Goal: Transaction & Acquisition: Purchase product/service

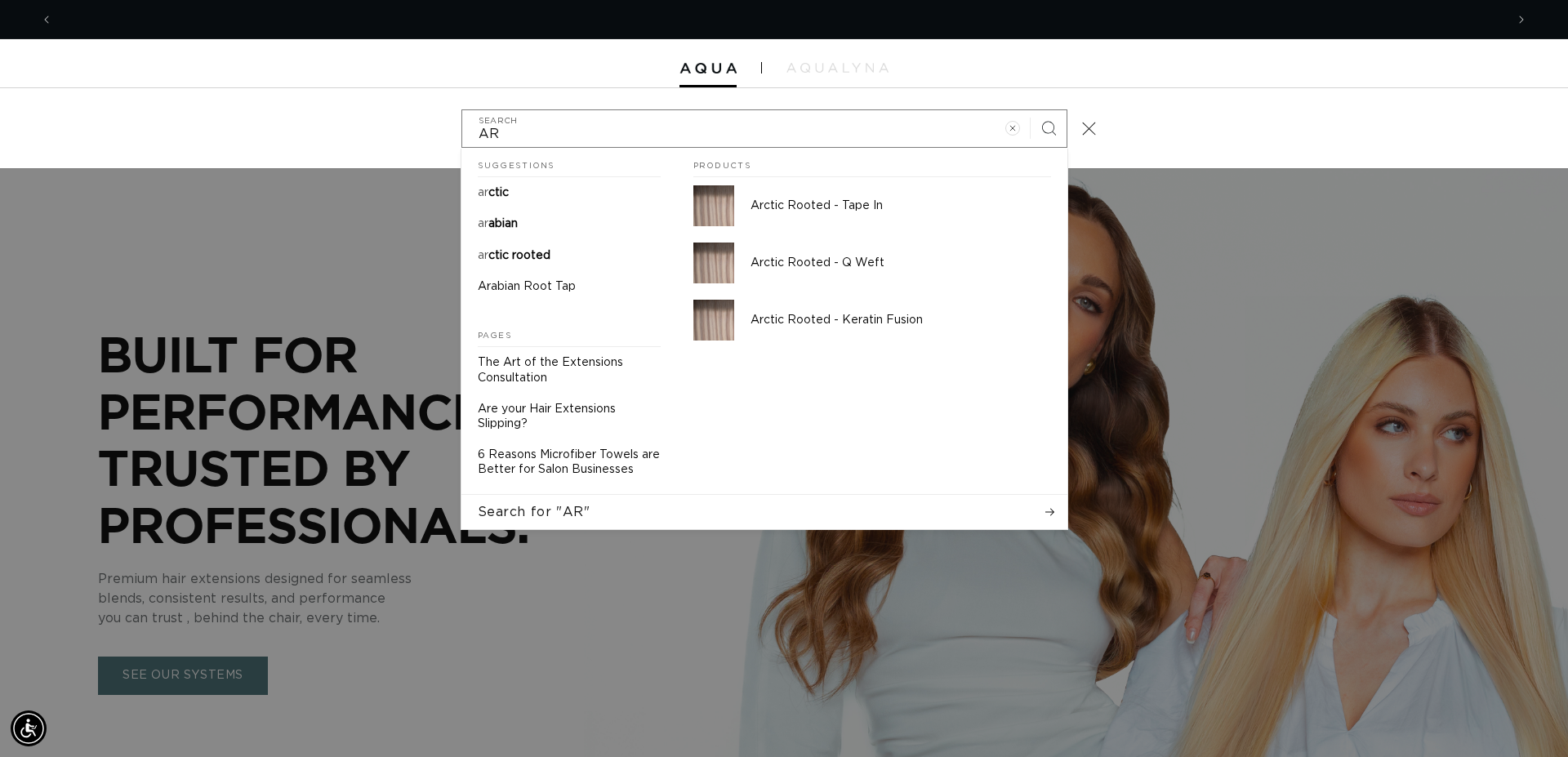
scroll to position [0, 2904]
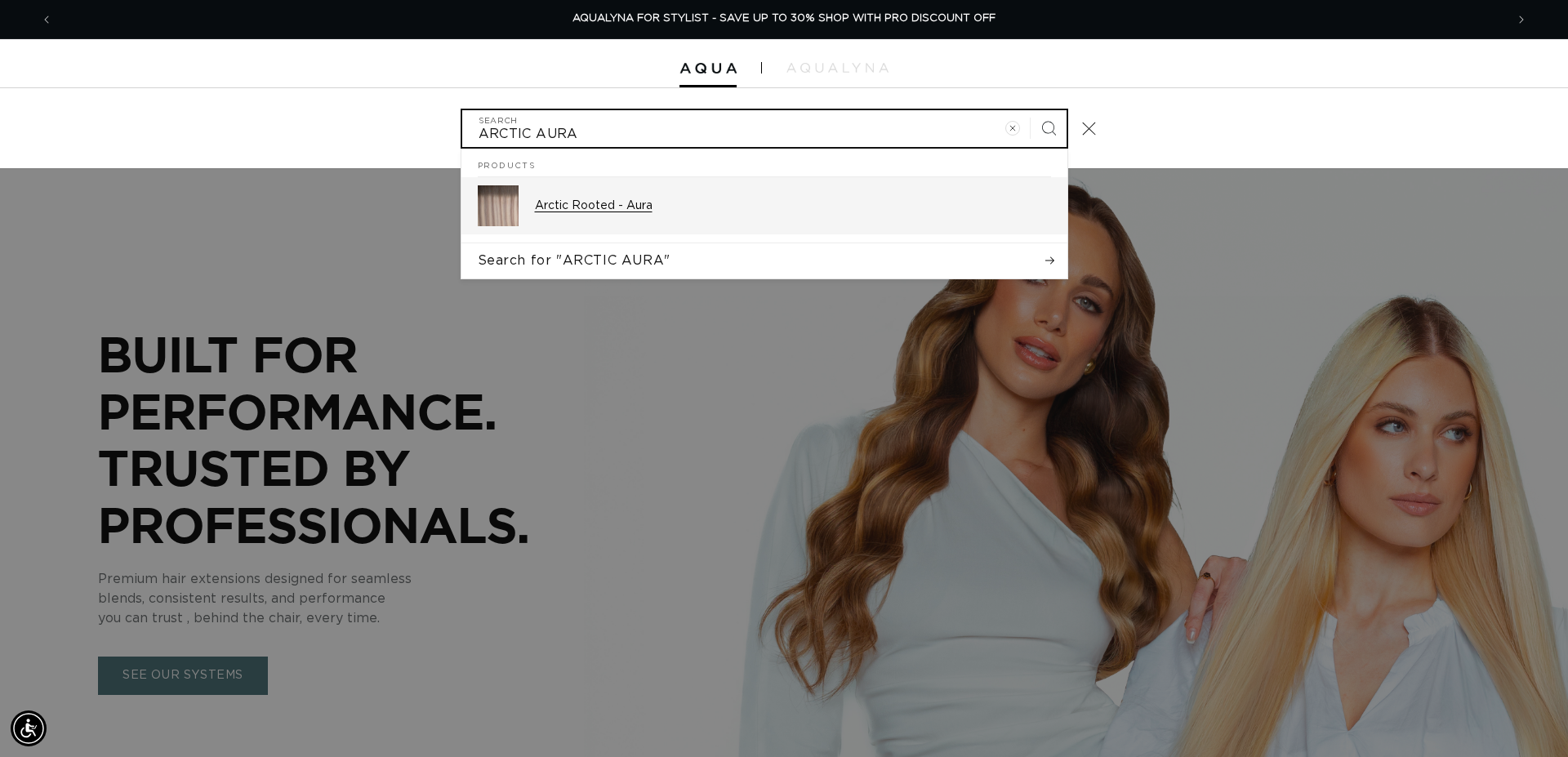
type input "ARCTIC AURA"
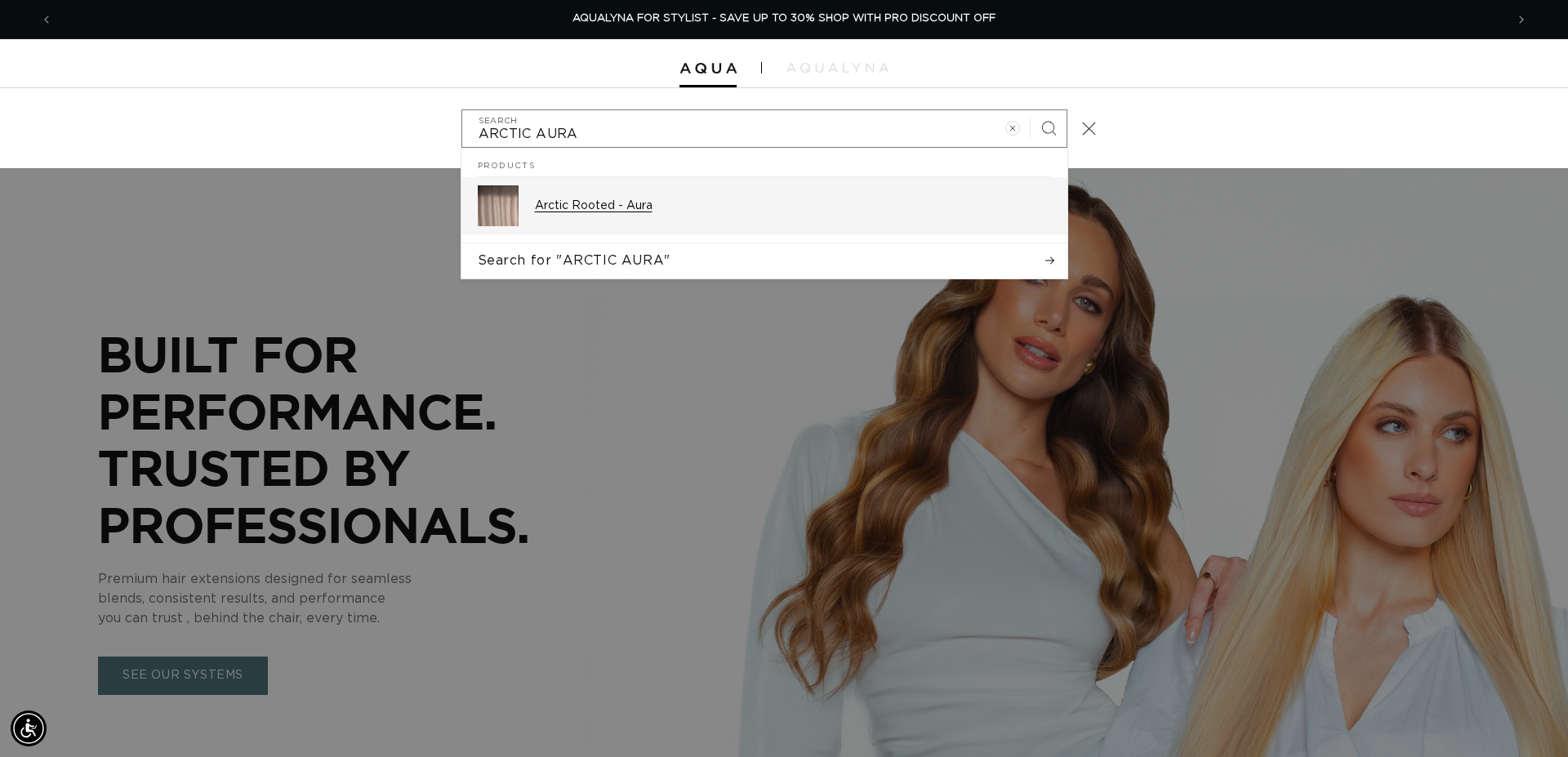
click at [619, 200] on p "Arctic Rooted - Aura" at bounding box center [793, 205] width 516 height 15
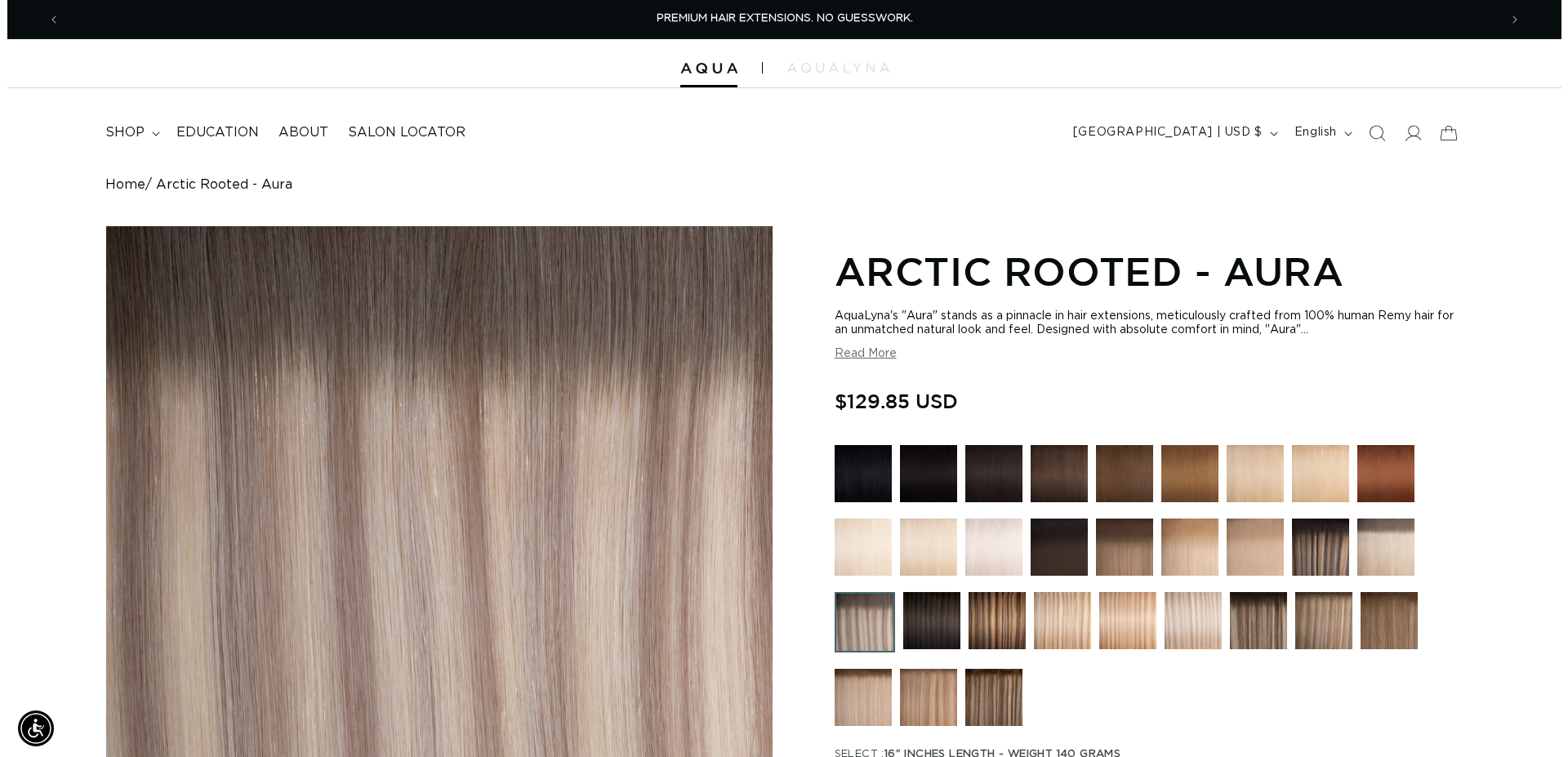
scroll to position [500, 0]
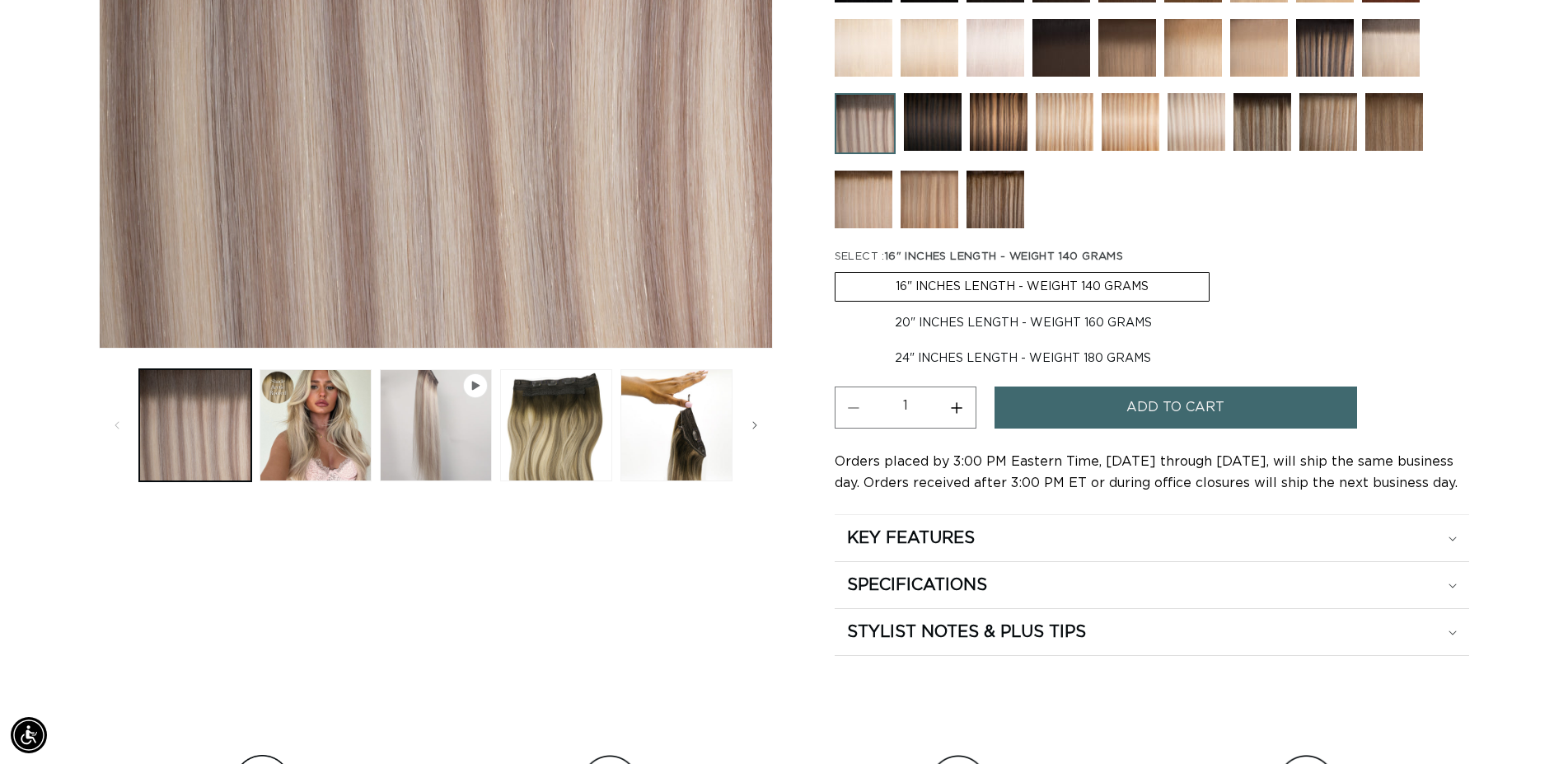
click at [1171, 405] on span "Add to cart" at bounding box center [1175, 407] width 98 height 42
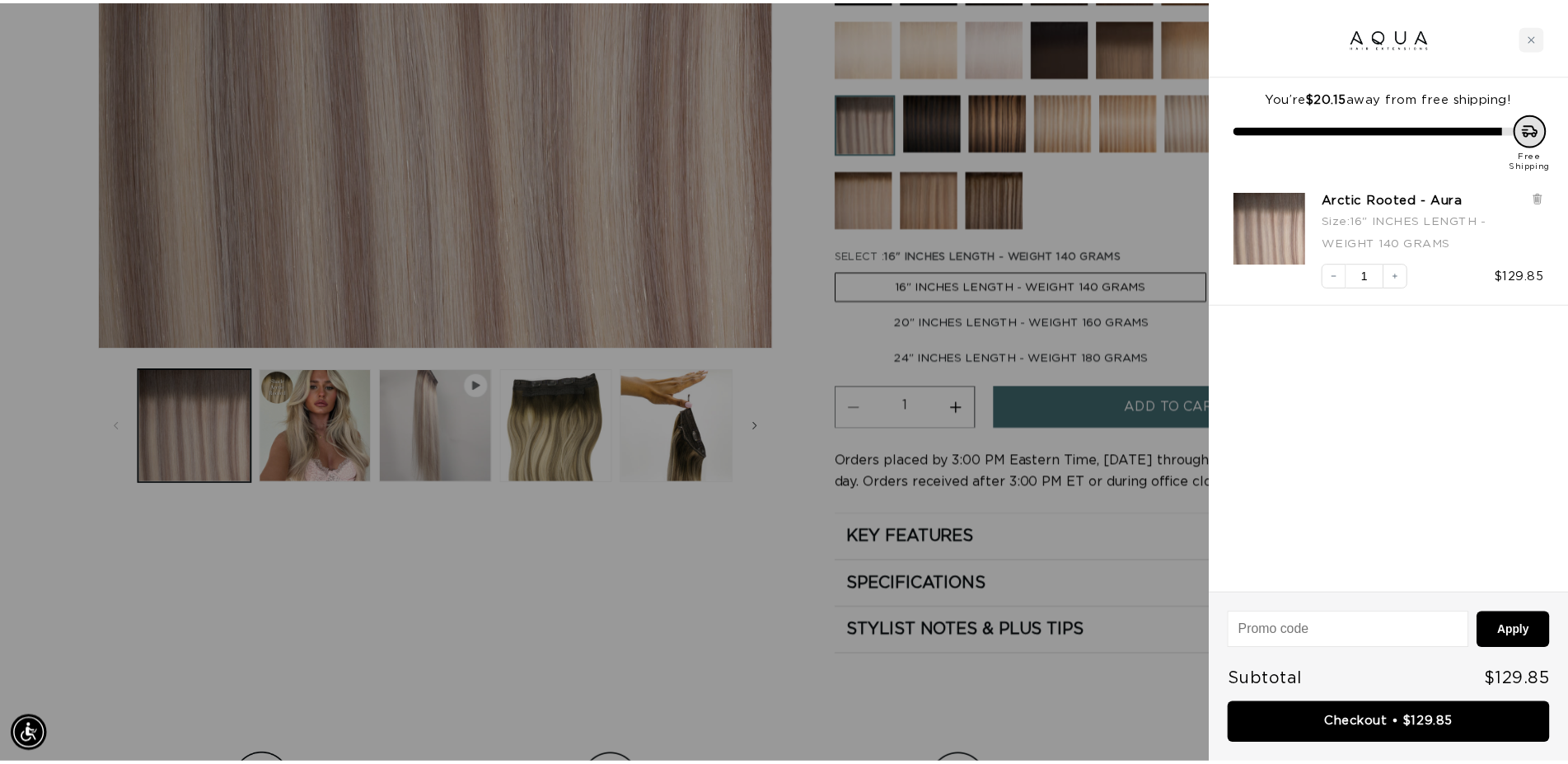
scroll to position [0, 2930]
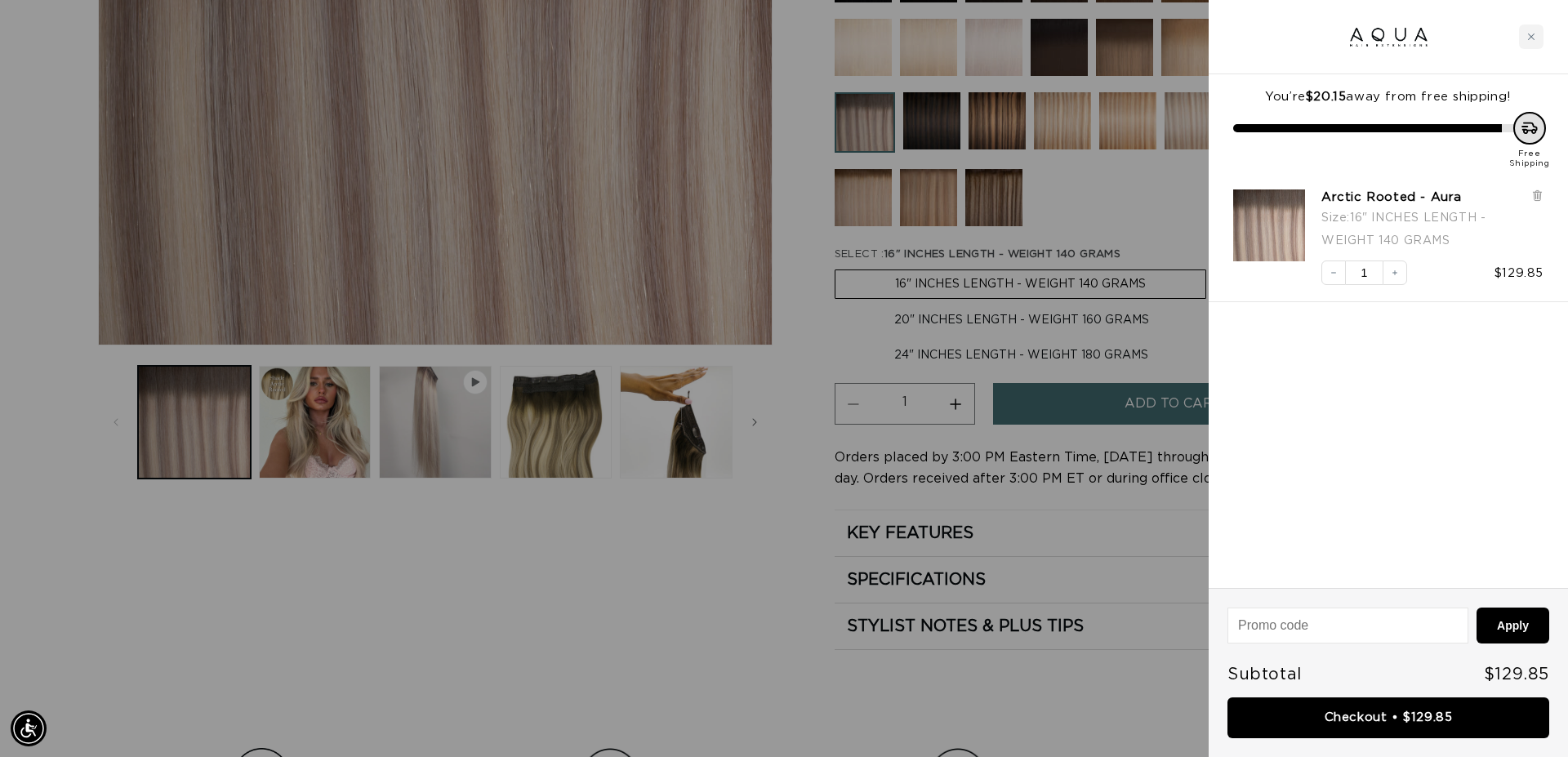
click at [1109, 181] on div at bounding box center [784, 378] width 1568 height 757
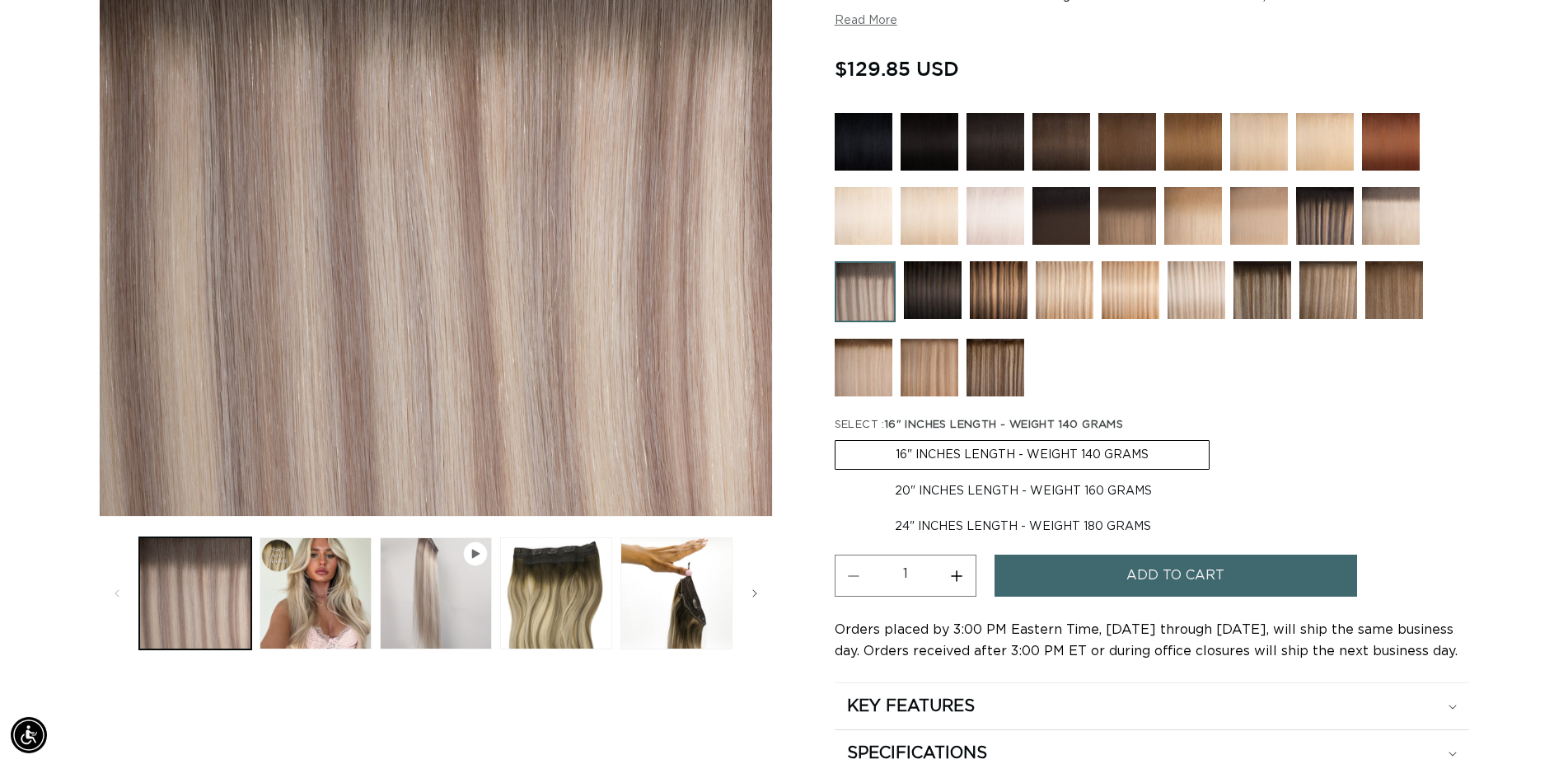
scroll to position [0, 0]
click at [1078, 208] on img at bounding box center [1061, 216] width 58 height 58
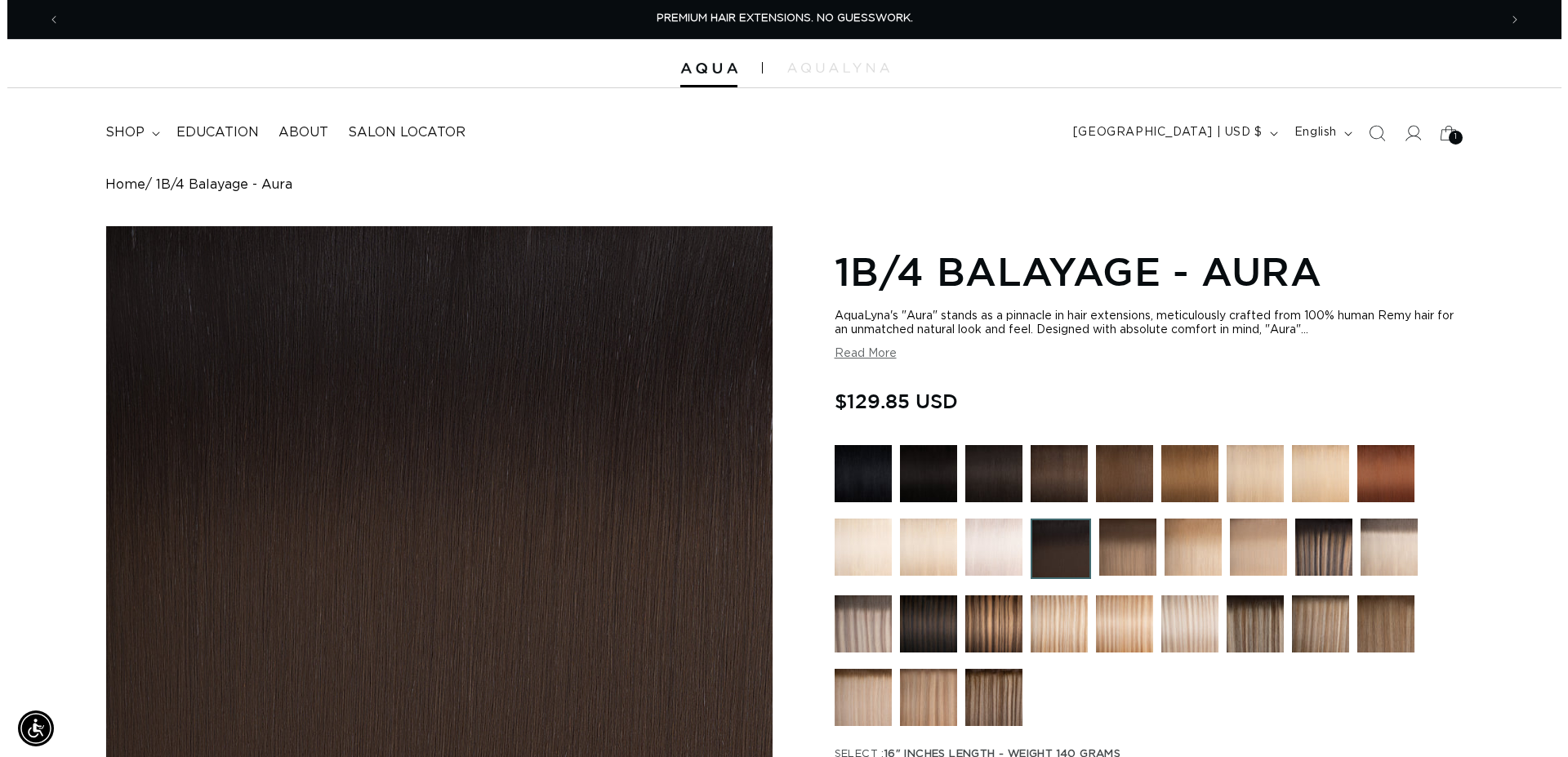
scroll to position [500, 0]
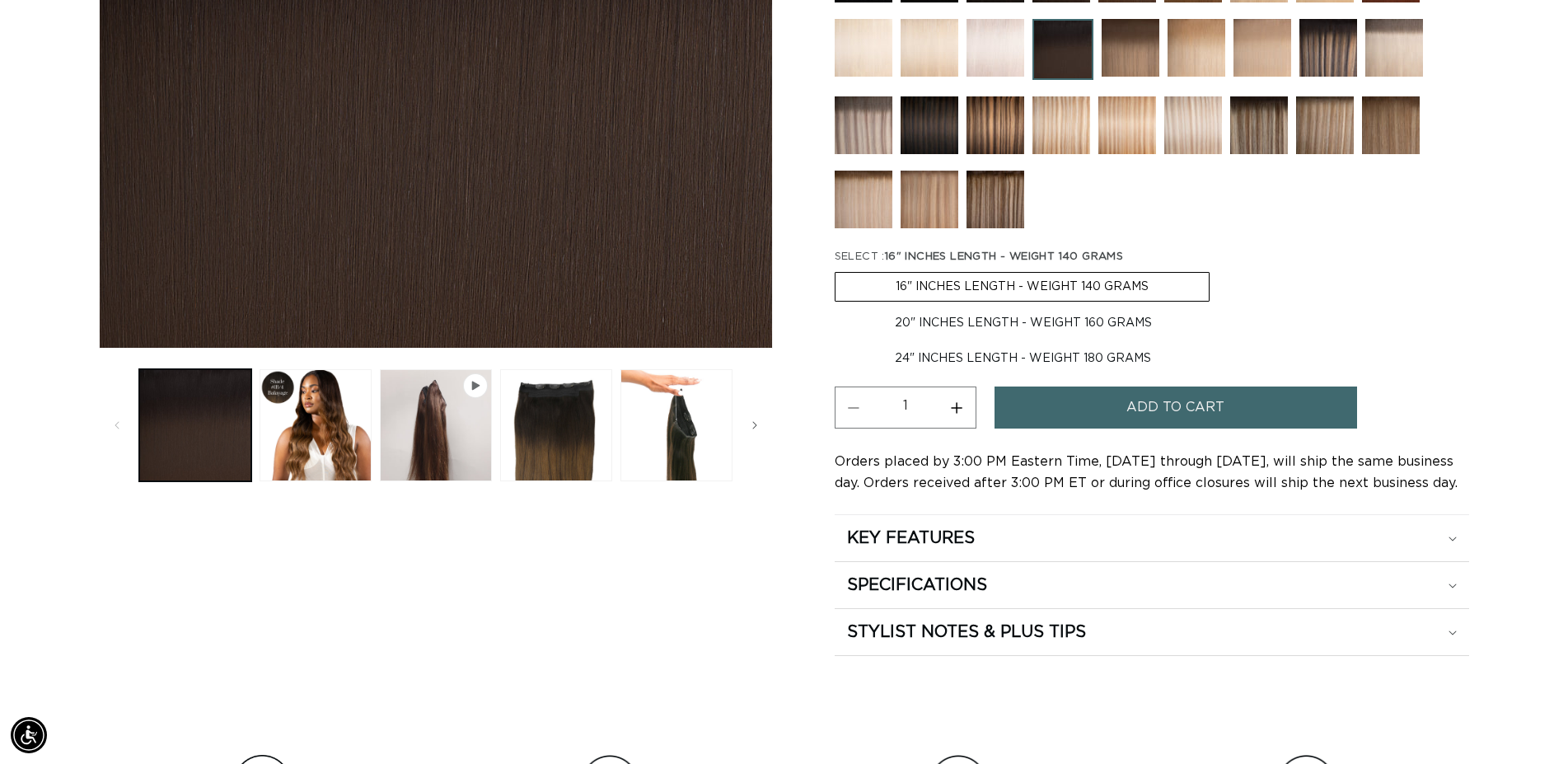
click at [1097, 399] on button "Add to cart" at bounding box center [1176, 407] width 362 height 42
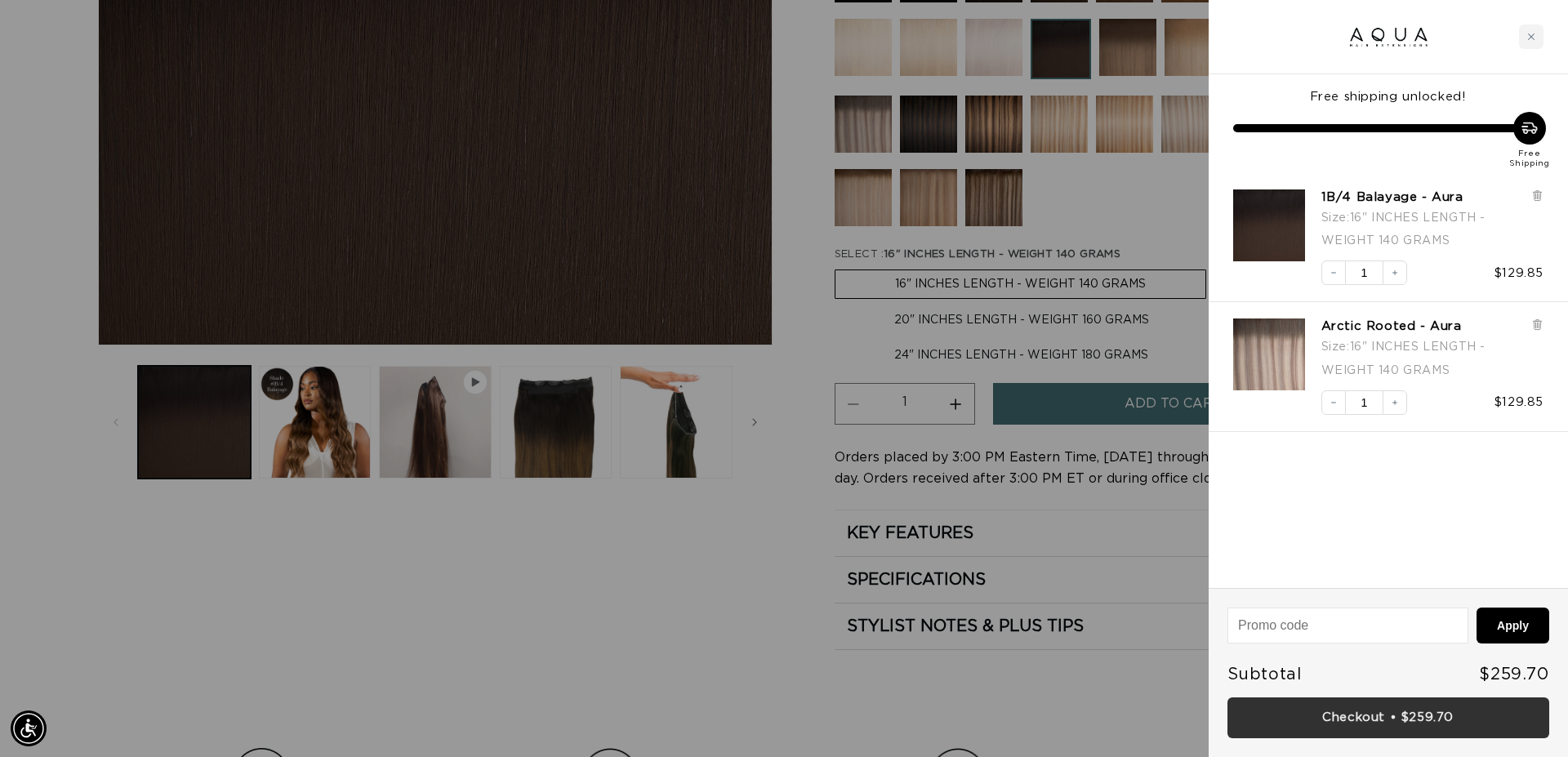
scroll to position [0, 1452]
click at [1413, 727] on link "Checkout • $259.70" at bounding box center [1389, 718] width 322 height 42
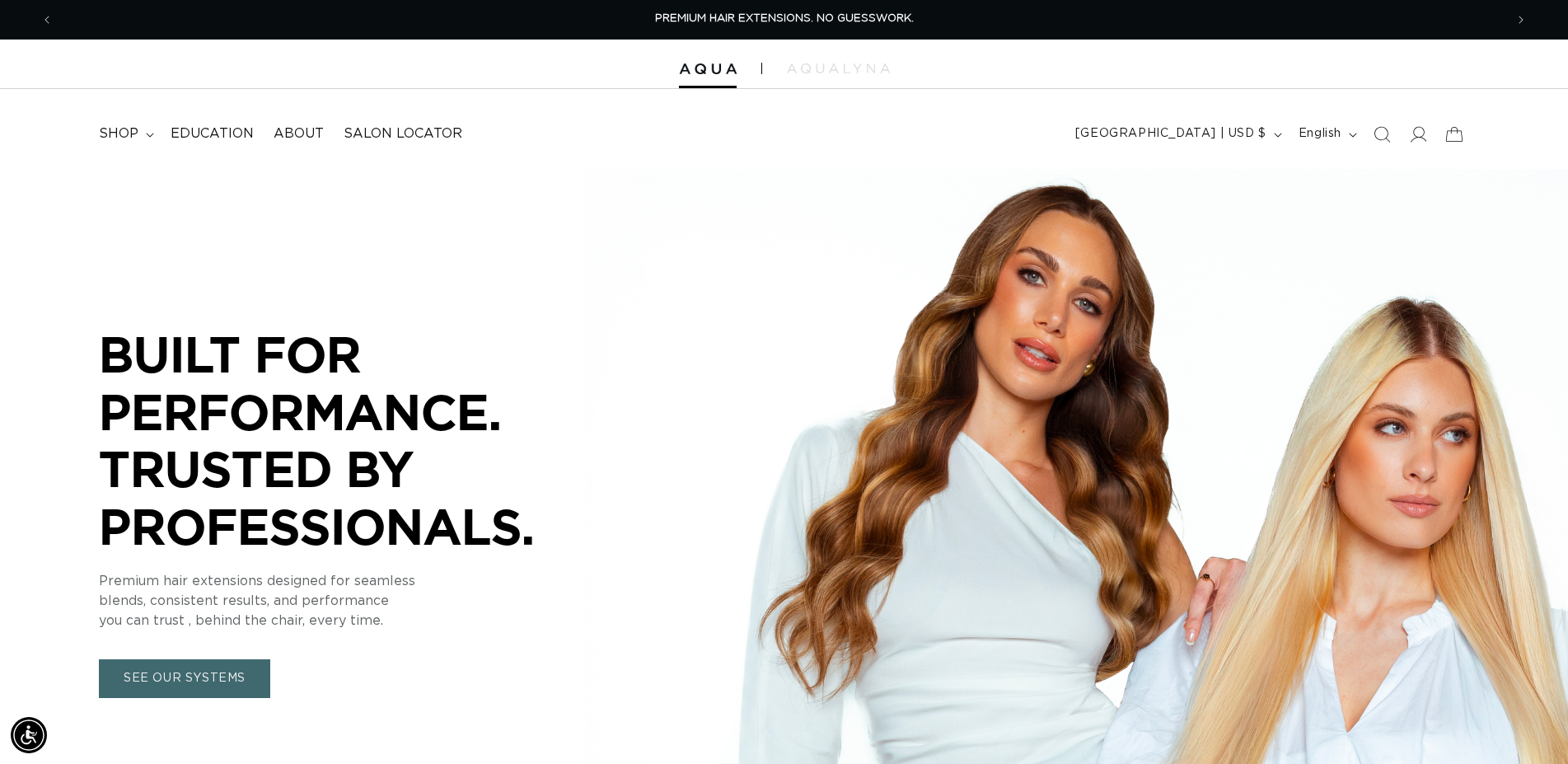
scroll to position [0, 2902]
